Goal: Information Seeking & Learning: Learn about a topic

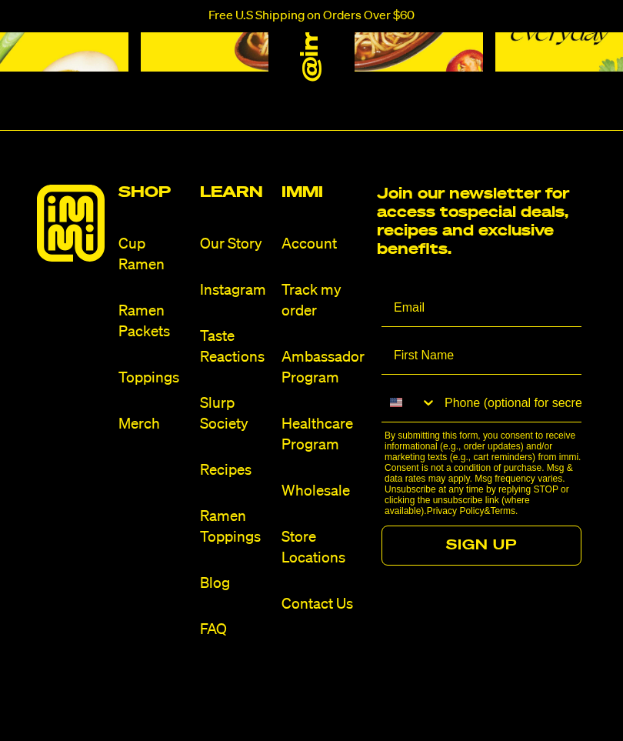
scroll to position [6127, 0]
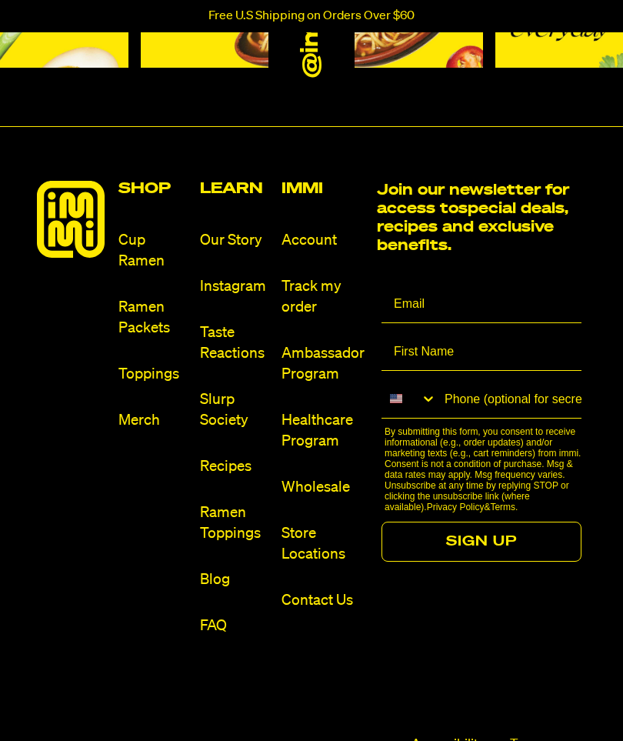
click at [222, 545] on link "Ramen Toppings" at bounding box center [234, 524] width 69 height 42
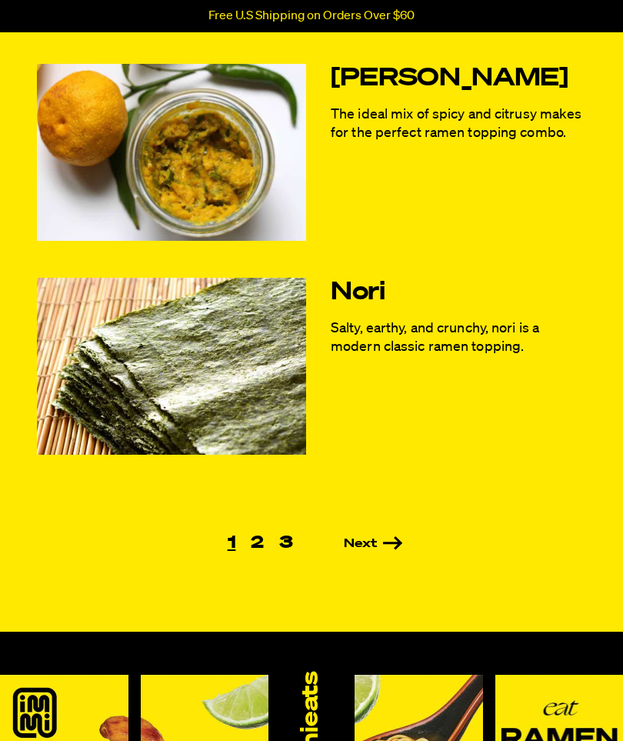
scroll to position [747, 0]
click at [369, 541] on link "Next" at bounding box center [352, 544] width 102 height 12
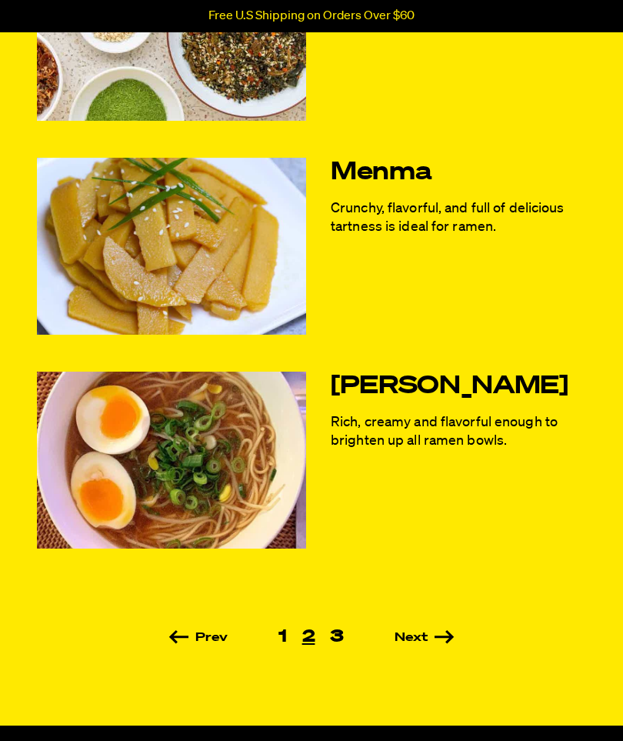
scroll to position [655, 0]
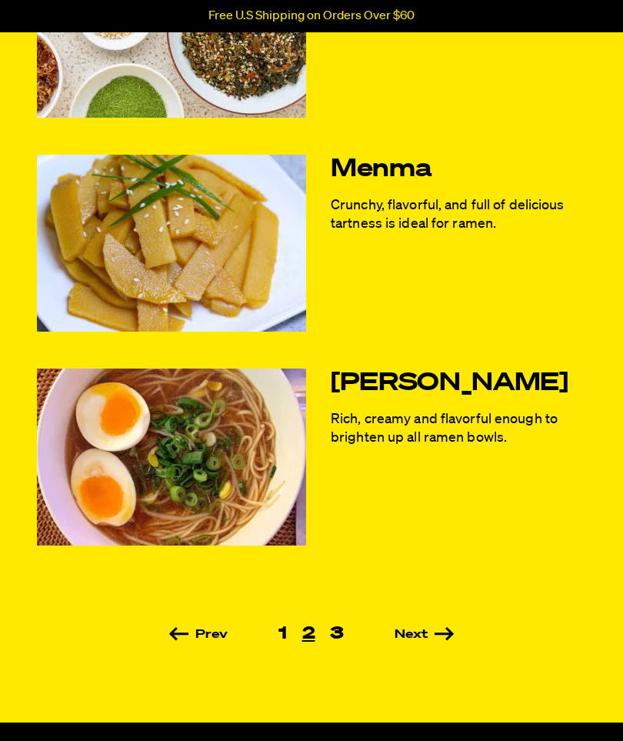
click at [413, 632] on link "Next" at bounding box center [402, 635] width 102 height 12
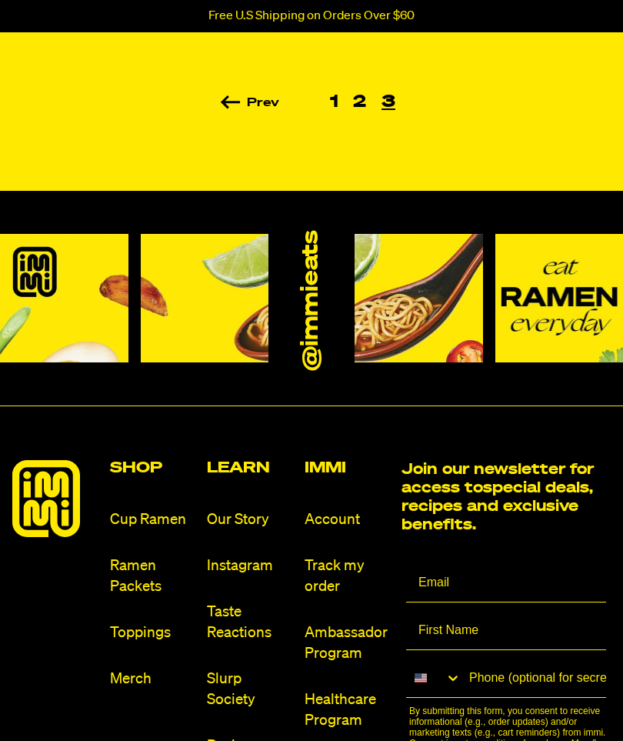
scroll to position [974, 0]
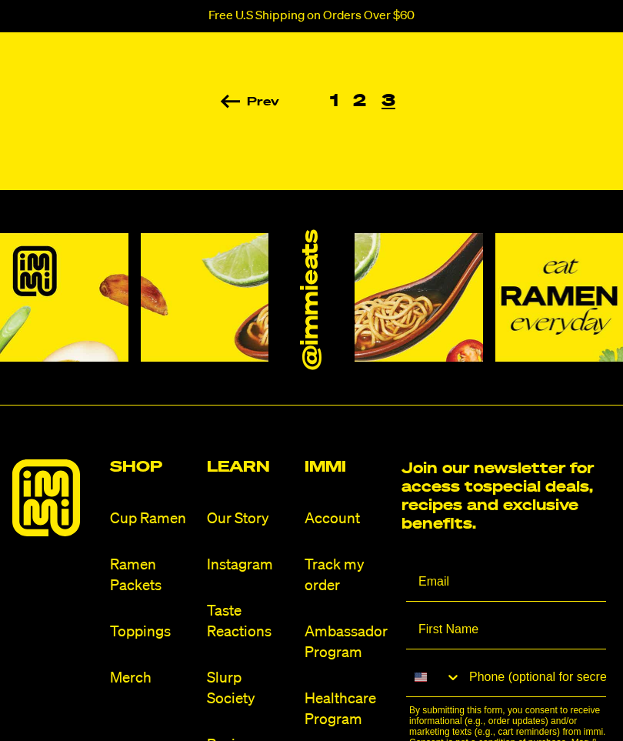
click at [138, 510] on link "Cup Ramen" at bounding box center [152, 518] width 85 height 21
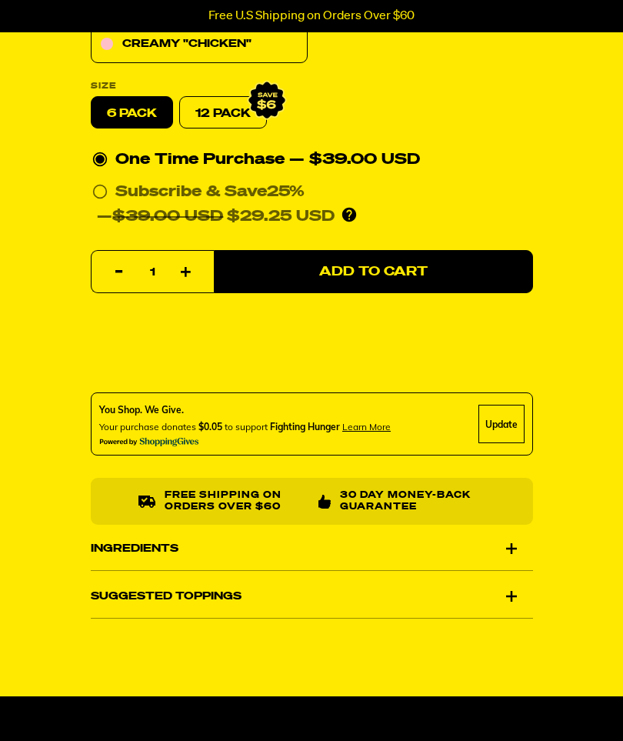
scroll to position [690, 0]
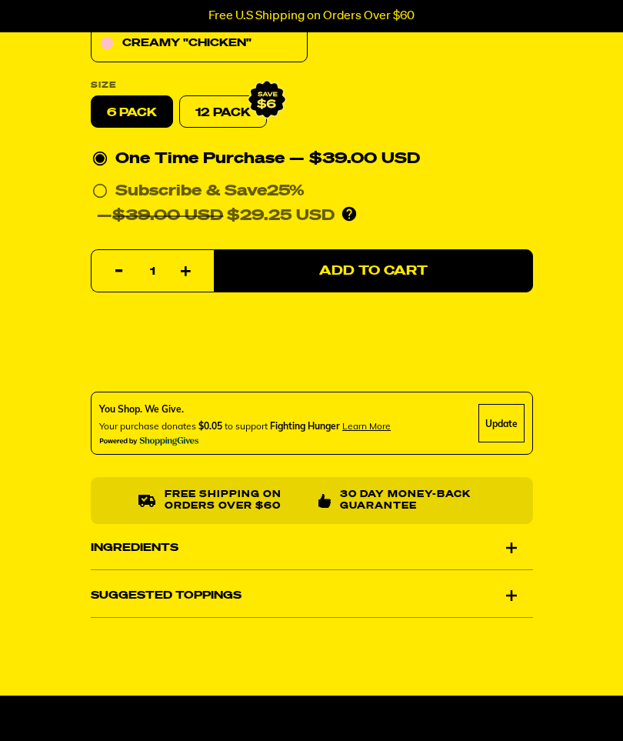
click at [511, 545] on div "Ingredients" at bounding box center [312, 547] width 442 height 43
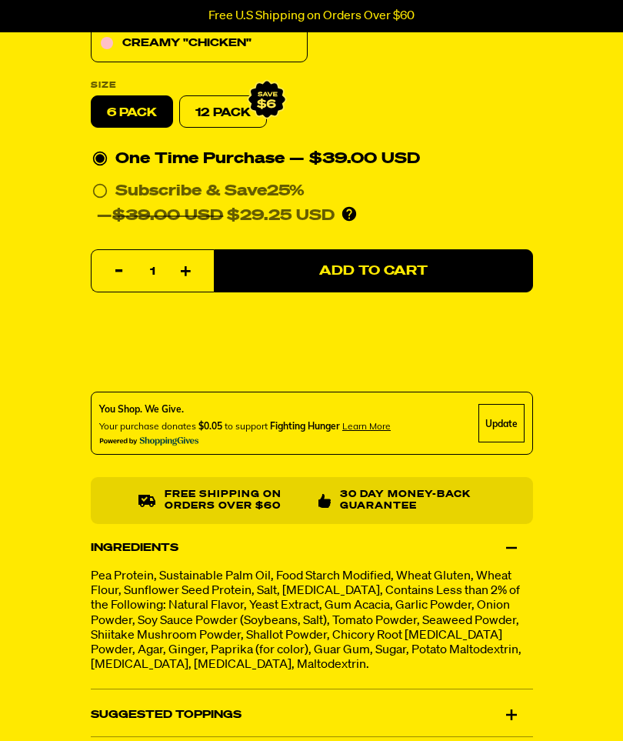
click at [508, 543] on div "Ingredients" at bounding box center [312, 547] width 442 height 43
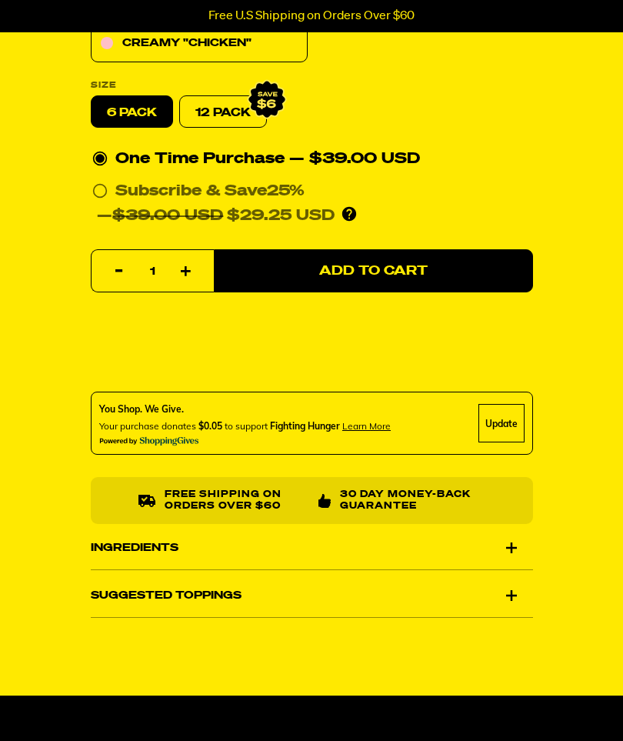
click at [512, 585] on div "Suggested Toppings" at bounding box center [312, 595] width 442 height 43
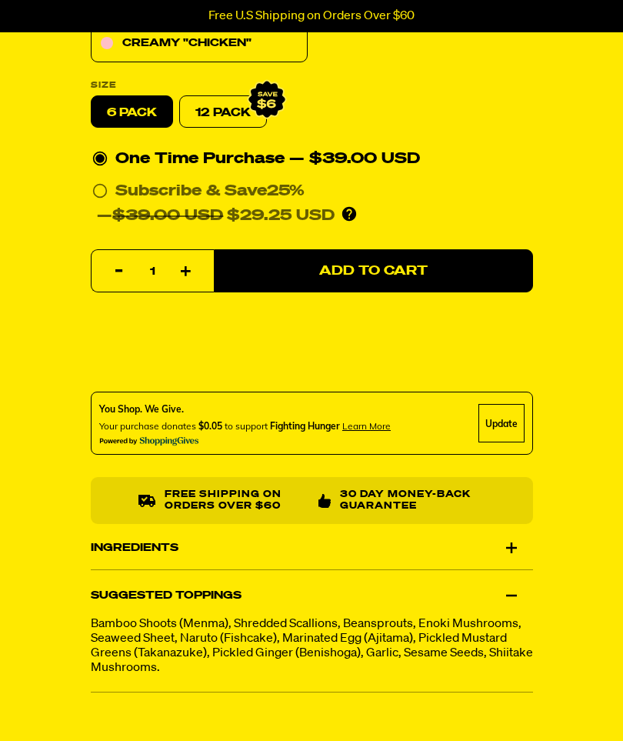
click at [511, 591] on div "Suggested Toppings" at bounding box center [312, 595] width 442 height 43
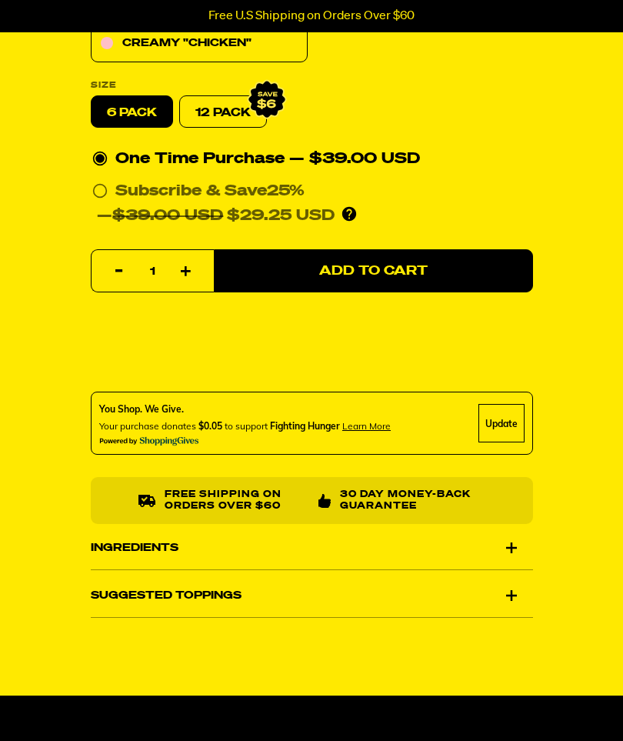
click at [515, 591] on div "Suggested Toppings" at bounding box center [312, 595] width 442 height 43
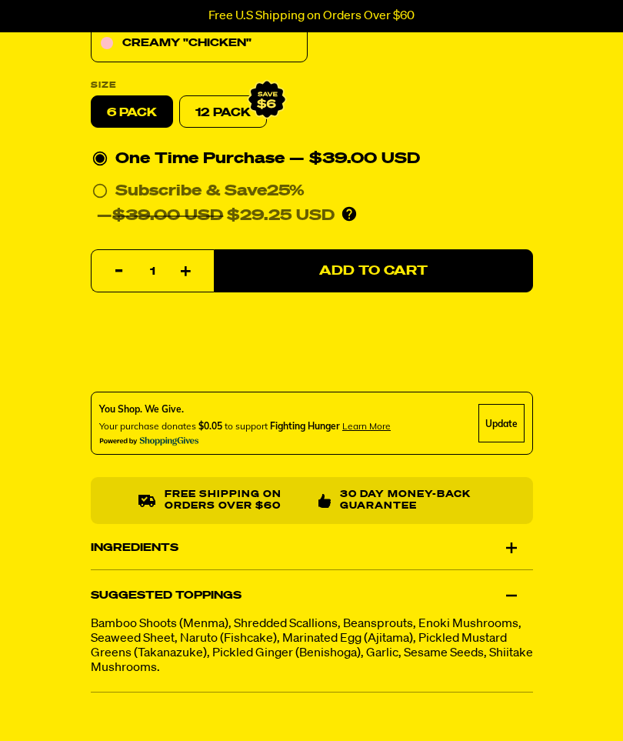
click at [508, 592] on div "Suggested Toppings" at bounding box center [312, 595] width 442 height 43
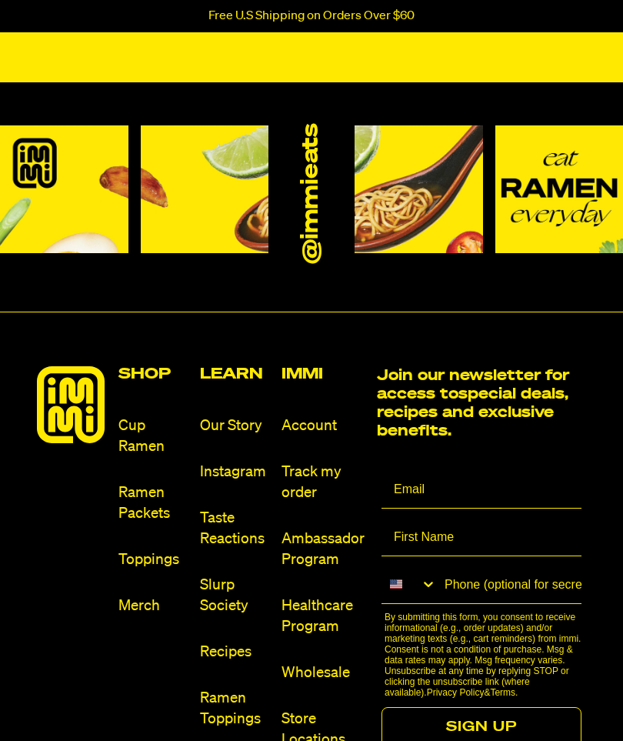
scroll to position [8221, 0]
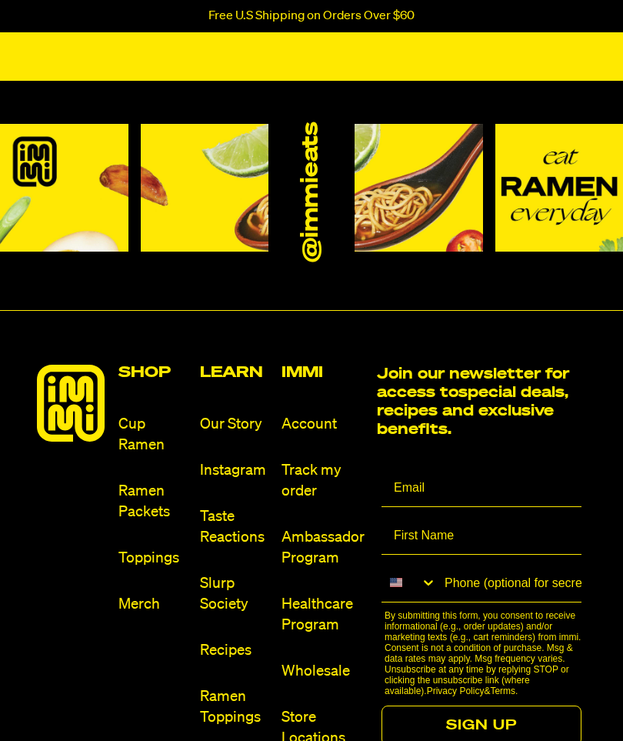
click at [143, 522] on link "Ramen Packets" at bounding box center [152, 502] width 69 height 42
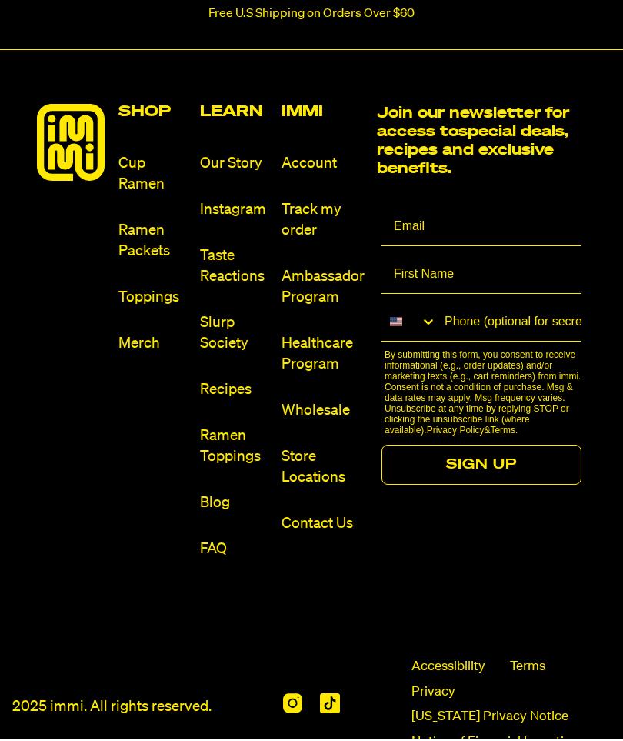
scroll to position [8737, 0]
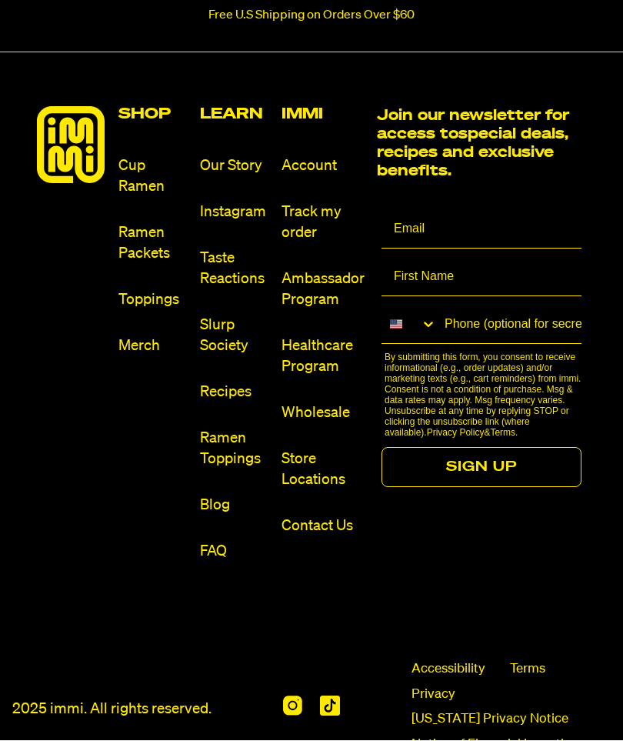
click at [138, 340] on link "Merch" at bounding box center [152, 346] width 69 height 21
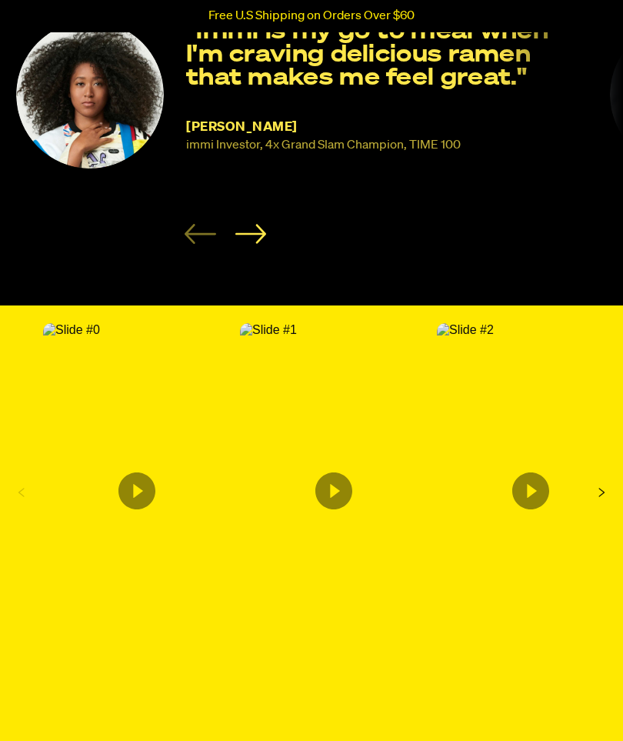
scroll to position [2136, 0]
